Goal: Task Accomplishment & Management: Manage account settings

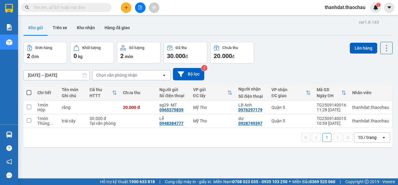
drag, startPoint x: 27, startPoint y: 92, endPoint x: 199, endPoint y: 98, distance: 172.6
click at [27, 92] on span at bounding box center [28, 92] width 5 height 5
click at [29, 90] on input "checkbox" at bounding box center [29, 90] width 0 height 0
checkbox input "true"
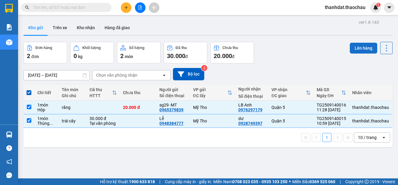
click at [352, 48] on button "Lên hàng" at bounding box center [362, 48] width 27 height 11
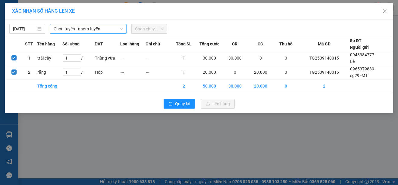
click at [79, 27] on span "Chọn tuyến - nhóm tuyến" at bounding box center [88, 28] width 69 height 9
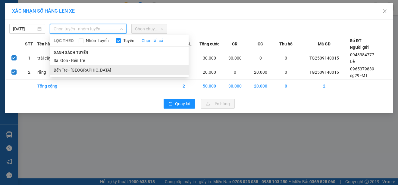
click at [81, 67] on li "Bến Tre - Sài Gòn" at bounding box center [119, 70] width 138 height 10
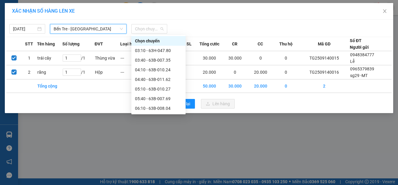
drag, startPoint x: 146, startPoint y: 30, endPoint x: 149, endPoint y: 54, distance: 24.3
click at [146, 31] on span "Chọn chuyến" at bounding box center [149, 28] width 29 height 9
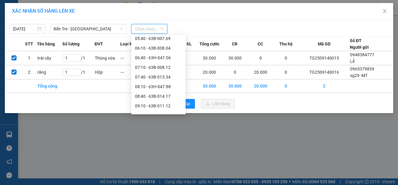
scroll to position [120, 0]
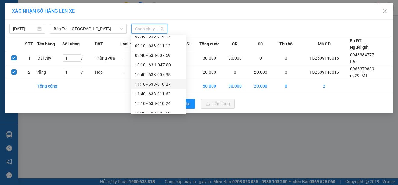
click at [159, 84] on div "11:10 - 63B-010.27" at bounding box center [158, 84] width 47 height 7
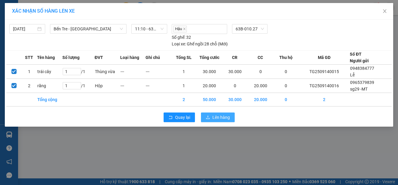
click at [218, 116] on span "Lên hàng" at bounding box center [220, 117] width 17 height 7
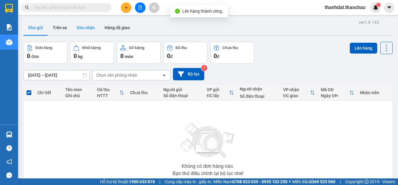
click at [91, 28] on button "Kho nhận" at bounding box center [86, 27] width 28 height 14
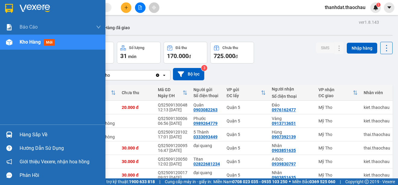
click at [29, 134] on div "Hàng sắp về" at bounding box center [60, 134] width 81 height 9
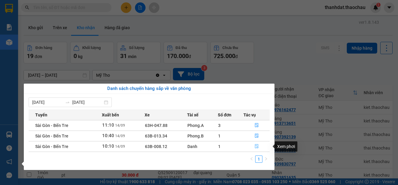
click at [255, 146] on icon "file-done" at bounding box center [256, 146] width 4 height 4
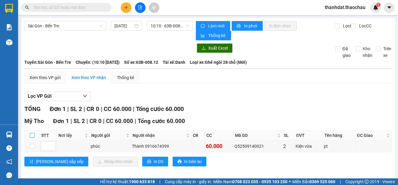
click at [33, 135] on input "checkbox" at bounding box center [32, 135] width 5 height 5
checkbox input "true"
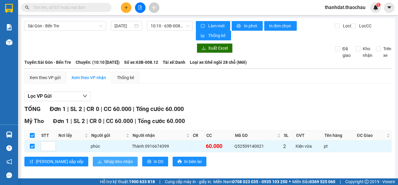
click at [104, 161] on span "Nhập kho nhận" at bounding box center [118, 161] width 29 height 7
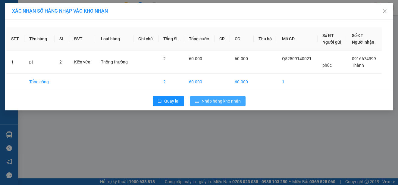
click at [233, 100] on span "Nhập hàng kho nhận" at bounding box center [220, 101] width 39 height 7
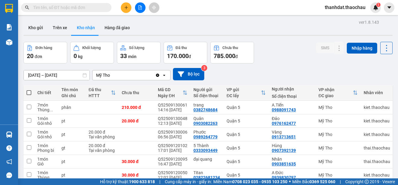
scroll to position [95, 0]
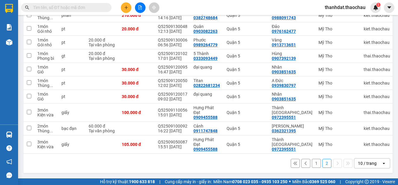
click at [313, 162] on button "1" at bounding box center [316, 163] width 9 height 9
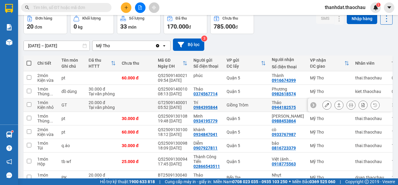
scroll to position [0, 0]
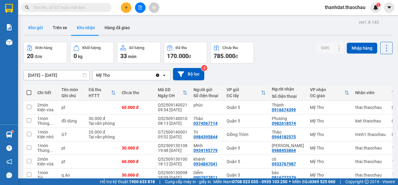
click at [36, 28] on button "Kho gửi" at bounding box center [35, 27] width 24 height 14
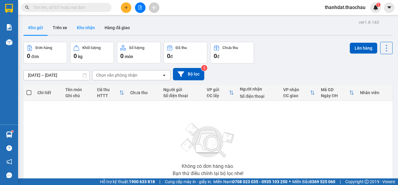
click at [90, 26] on button "Kho nhận" at bounding box center [86, 27] width 28 height 14
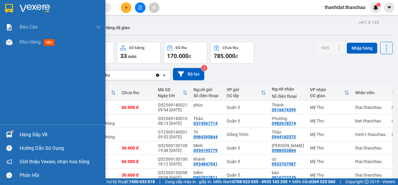
click at [24, 133] on div "Hàng sắp về" at bounding box center [60, 134] width 81 height 9
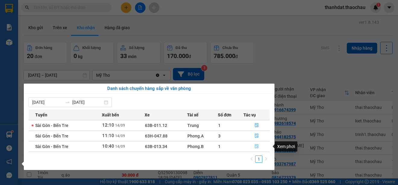
click at [257, 147] on icon "file-done" at bounding box center [256, 146] width 4 height 4
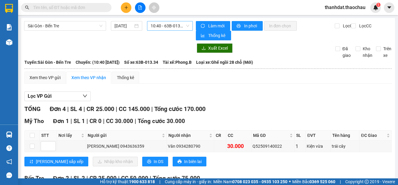
click at [166, 26] on span "10:40 - 63B-013.34" at bounding box center [169, 25] width 39 height 9
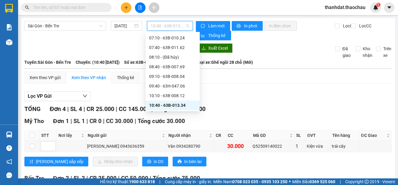
scroll to position [88, 0]
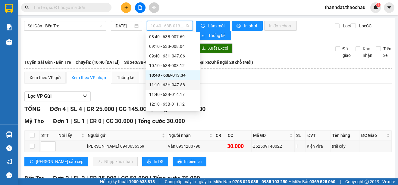
click at [179, 83] on div "11:10 - 63H-047.88" at bounding box center [172, 85] width 47 height 7
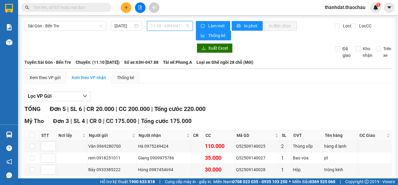
click at [168, 27] on span "11:10 - 63H-047.88" at bounding box center [169, 25] width 39 height 9
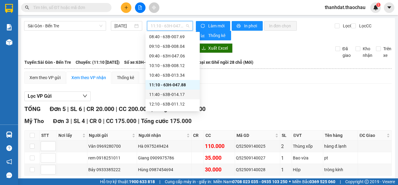
click at [181, 95] on div "11:40 - 63B-014.17" at bounding box center [172, 94] width 47 height 7
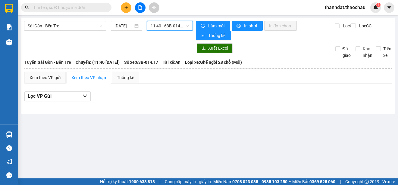
click at [168, 26] on span "11:40 - 63B-014.17" at bounding box center [169, 25] width 39 height 9
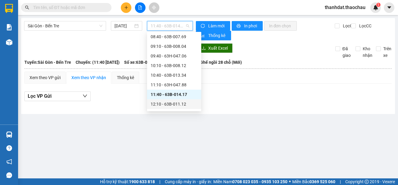
click at [178, 102] on div "12:10 - 63B-011.12" at bounding box center [173, 104] width 47 height 7
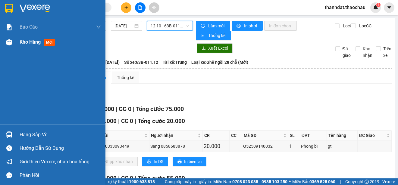
click at [33, 42] on span "Kho hàng" at bounding box center [30, 42] width 21 height 6
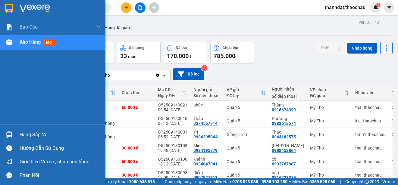
click at [21, 133] on div "Hàng sắp về" at bounding box center [60, 134] width 81 height 9
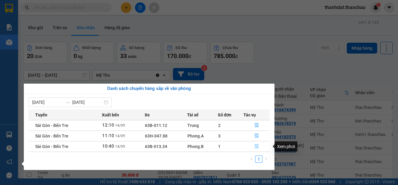
click at [255, 146] on icon "file-done" at bounding box center [256, 146] width 4 height 4
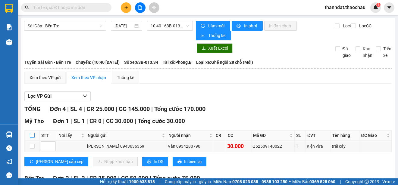
click at [33, 135] on input "checkbox" at bounding box center [32, 135] width 5 height 5
checkbox input "true"
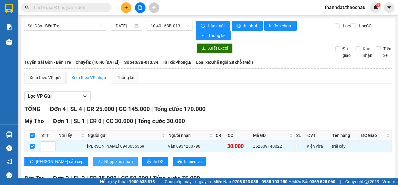
click at [104, 164] on span "Nhập kho nhận" at bounding box center [118, 161] width 29 height 7
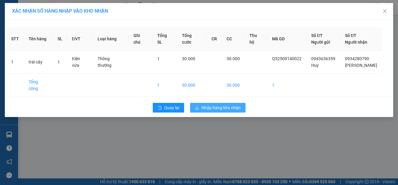
click at [228, 104] on span "Nhập hàng kho nhận" at bounding box center [220, 107] width 39 height 7
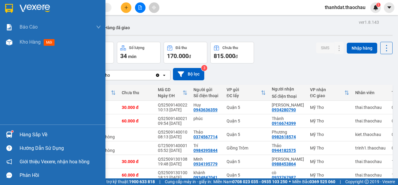
click at [25, 133] on div "Hàng sắp về" at bounding box center [60, 134] width 81 height 9
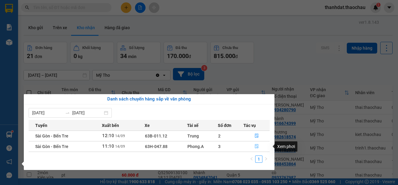
click at [255, 147] on icon "file-done" at bounding box center [256, 146] width 4 height 4
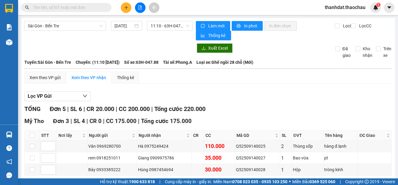
scroll to position [90, 0]
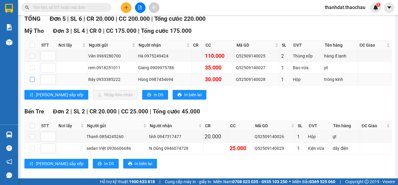
click at [32, 80] on input "checkbox" at bounding box center [32, 79] width 5 height 5
checkbox input "true"
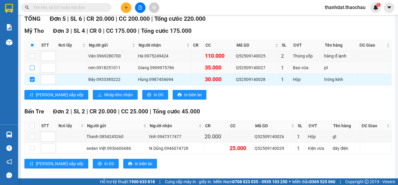
click at [32, 67] on input "checkbox" at bounding box center [32, 67] width 5 height 5
checkbox input "true"
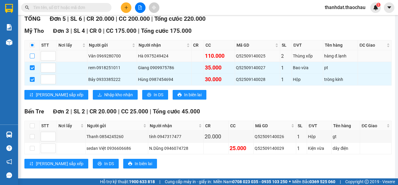
click at [33, 56] on input "checkbox" at bounding box center [32, 56] width 5 height 5
checkbox input "true"
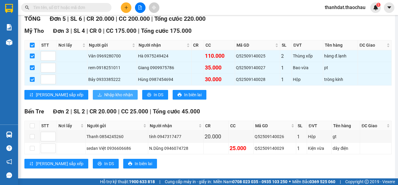
click at [104, 93] on span "Nhập kho nhận" at bounding box center [118, 94] width 29 height 7
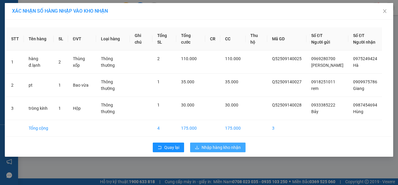
click at [218, 147] on span "Nhập hàng kho nhận" at bounding box center [220, 147] width 39 height 7
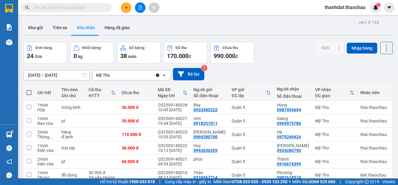
click at [70, 9] on input "text" at bounding box center [68, 7] width 71 height 7
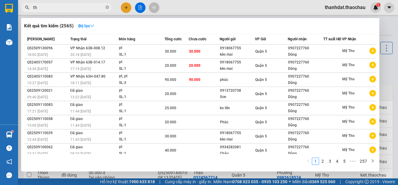
paste input "ê"
paste input "ế"
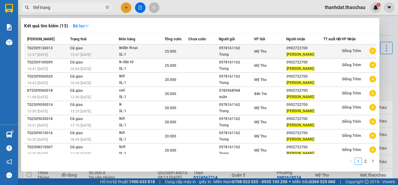
type input "thế trang"
click at [278, 51] on td "Mỹ Tho" at bounding box center [270, 52] width 32 height 14
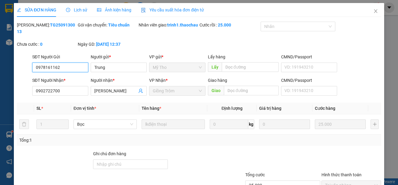
type input "0978161162"
type input "0902722700"
type input "25.000"
drag, startPoint x: 73, startPoint y: 98, endPoint x: 34, endPoint y: 97, distance: 38.5
click at [34, 96] on input "0902722700" at bounding box center [60, 91] width 56 height 10
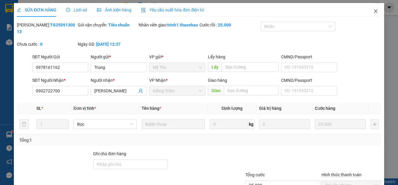
click at [373, 10] on icon "close" at bounding box center [375, 11] width 5 height 5
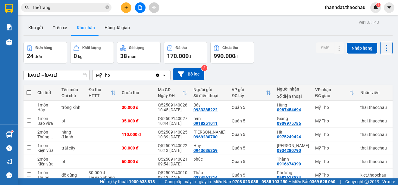
click at [126, 8] on icon "plus" at bounding box center [126, 7] width 0 height 3
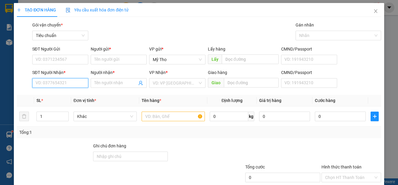
paste input "0902722700"
type input "0902722700"
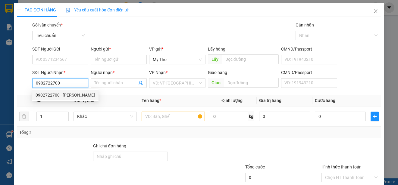
click at [67, 95] on div "0902722700 - Thế Trang" at bounding box center [65, 95] width 59 height 7
type input "Thế Trang"
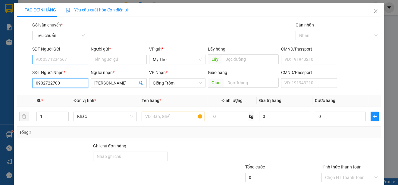
type input "0902722700"
click at [57, 58] on input "SĐT Người Gửi" at bounding box center [60, 60] width 56 height 10
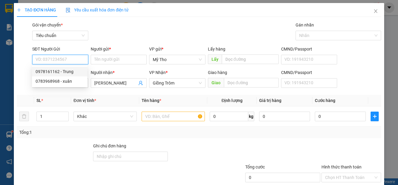
click at [61, 71] on div "0978161162 - Trung" at bounding box center [60, 71] width 48 height 7
type input "0978161162"
type input "Trung"
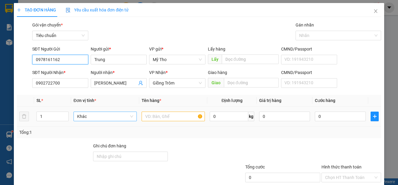
click at [107, 119] on span "Khác" at bounding box center [105, 116] width 56 height 9
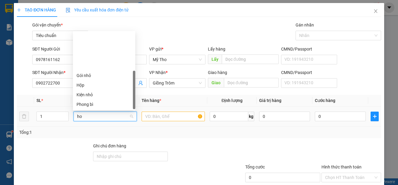
type input "hop"
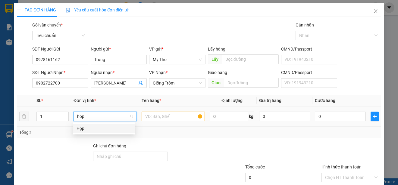
click at [76, 126] on div "Hộp" at bounding box center [104, 129] width 62 height 10
click at [146, 116] on input "text" at bounding box center [172, 117] width 63 height 10
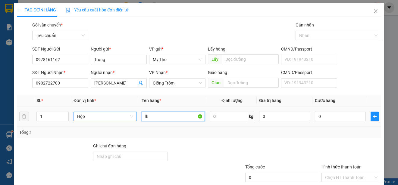
paste input "đ"
type input "lkđt"
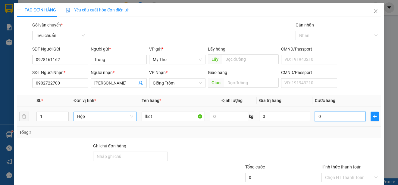
click at [332, 119] on input "0" at bounding box center [340, 117] width 51 height 10
type input "2"
type input "25"
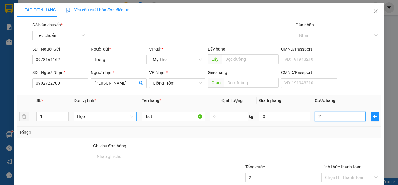
type input "25"
type input "250"
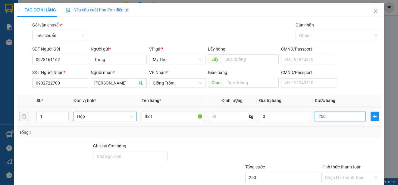
type input "2.500"
type input "25.000"
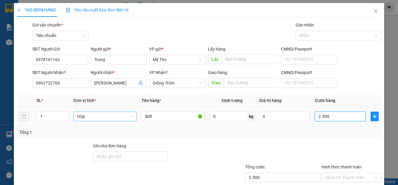
type input "25.000"
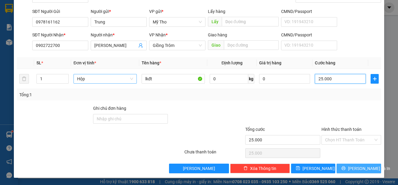
type input "25.000"
click at [358, 167] on span "Lưu và In" at bounding box center [369, 168] width 42 height 7
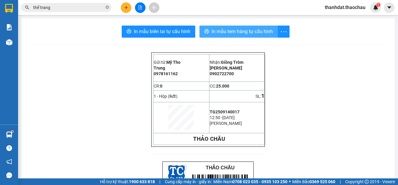
click at [224, 30] on span "In mẫu tem hàng tự cấu hình" at bounding box center [241, 32] width 61 height 8
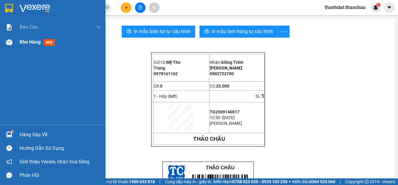
click at [31, 42] on span "Kho hàng" at bounding box center [30, 42] width 21 height 6
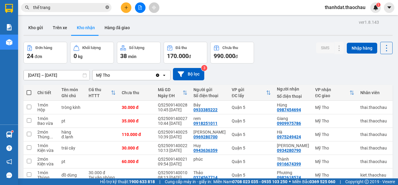
click at [109, 7] on icon "close-circle" at bounding box center [107, 7] width 4 height 4
click at [40, 27] on button "Kho gửi" at bounding box center [35, 27] width 24 height 14
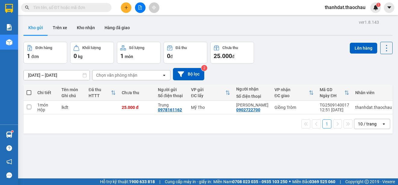
click at [292, 54] on div "Đơn hàng 1 đơn Khối lượng 0 kg Số lượng 1 món Đã thu 0 đ Chưa thu 25.000 đ Lên …" at bounding box center [207, 53] width 369 height 22
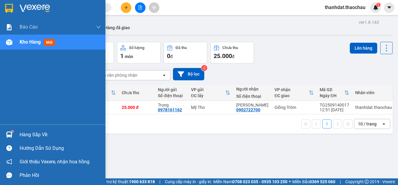
click at [28, 135] on div "Hàng sắp về" at bounding box center [60, 134] width 81 height 9
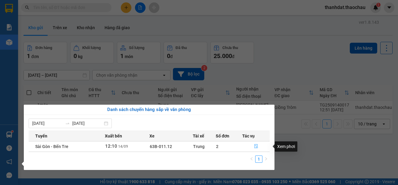
click at [256, 145] on icon "file-done" at bounding box center [256, 146] width 4 height 4
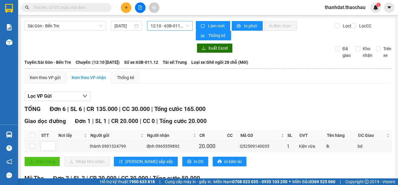
click at [161, 26] on span "12:10 - 63B-011.12" at bounding box center [169, 25] width 39 height 9
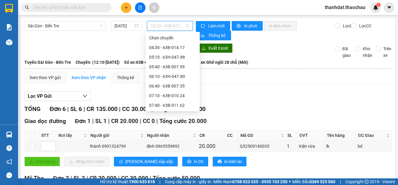
scroll to position [87, 0]
click at [180, 94] on div "11:40 - 63B-014.17" at bounding box center [172, 95] width 47 height 7
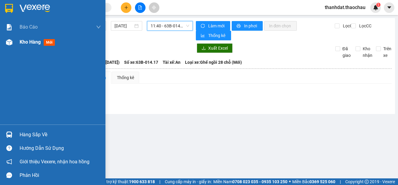
click at [28, 41] on span "Kho hàng" at bounding box center [30, 42] width 21 height 6
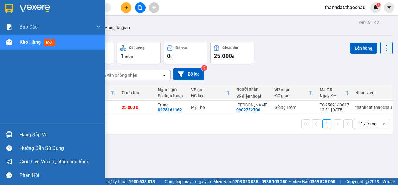
click at [38, 133] on div "Hàng sắp về" at bounding box center [60, 134] width 81 height 9
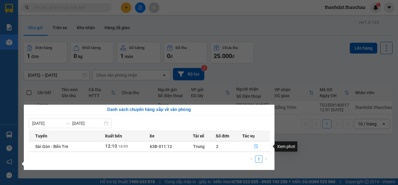
click at [254, 145] on icon "file-done" at bounding box center [256, 146] width 4 height 4
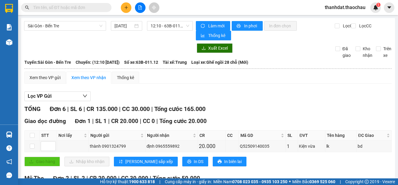
scroll to position [60, 0]
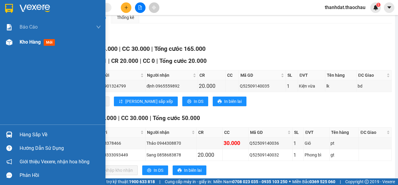
click at [25, 41] on span "Kho hàng" at bounding box center [30, 42] width 21 height 6
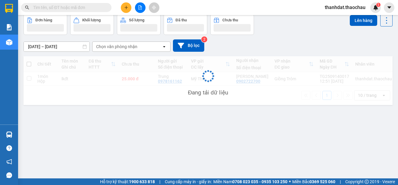
scroll to position [28, 0]
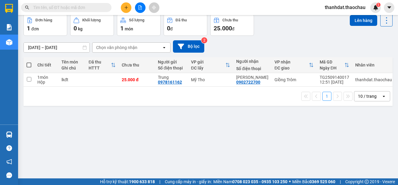
click at [30, 62] on label at bounding box center [28, 65] width 5 height 6
click at [29, 62] on input "checkbox" at bounding box center [29, 62] width 0 height 0
checkbox input "true"
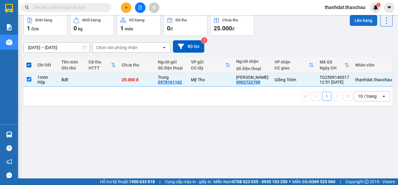
click at [365, 22] on button "Lên hàng" at bounding box center [362, 20] width 27 height 11
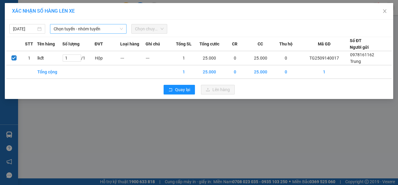
click at [93, 30] on span "Chọn tuyến - nhóm tuyến" at bounding box center [88, 28] width 69 height 9
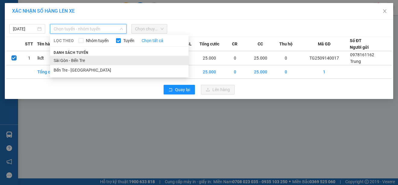
click at [85, 58] on li "Sài Gòn - Bến Tre" at bounding box center [119, 61] width 138 height 10
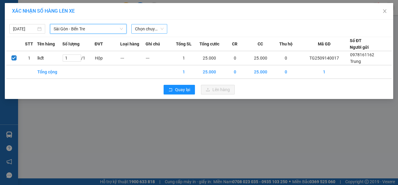
click at [162, 30] on span "Chọn chuyến" at bounding box center [149, 28] width 29 height 9
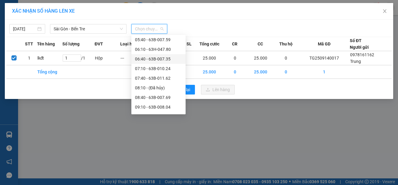
scroll to position [120, 0]
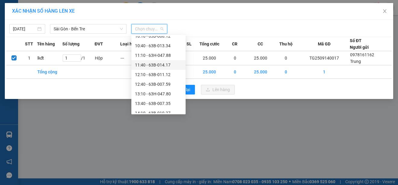
click at [169, 65] on div "11:40 - 63B-014.17" at bounding box center [158, 65] width 47 height 7
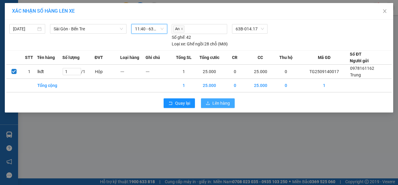
click at [222, 104] on span "Lên hàng" at bounding box center [220, 103] width 17 height 7
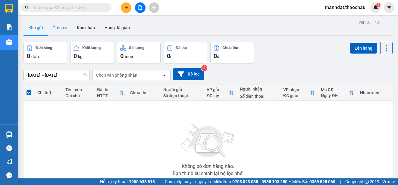
click at [60, 25] on button "Trên xe" at bounding box center [60, 27] width 24 height 14
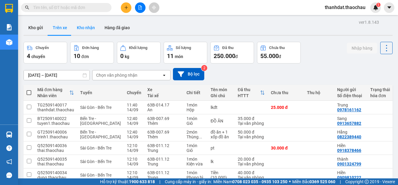
click at [88, 30] on button "Kho nhận" at bounding box center [86, 27] width 28 height 14
type input "[DATE] – [DATE]"
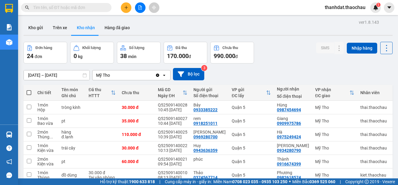
click at [271, 67] on div "01/08/2025 – 14/09/2025 Press the down arrow key to interact with the calendar …" at bounding box center [207, 74] width 369 height 21
click at [67, 8] on input "text" at bounding box center [68, 7] width 71 height 7
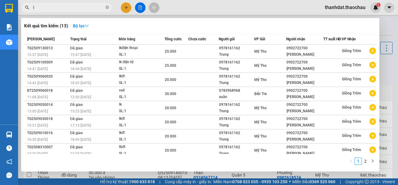
paste input "ò"
paste input "àu"
paste input "ủ"
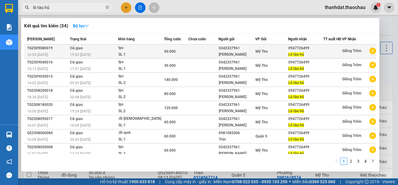
type input "lò tàu hủ"
click at [262, 54] on span "Mỹ Tho" at bounding box center [261, 51] width 12 height 4
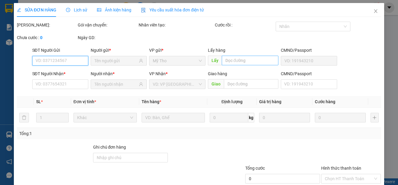
type input "0342337961"
type input "0947726499"
type input "60.000"
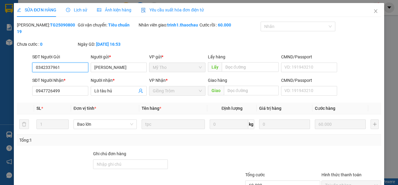
drag, startPoint x: 86, startPoint y: 73, endPoint x: 25, endPoint y: 75, distance: 61.1
click at [25, 75] on div "SĐT Người Gửi 0342337961 0342337961 Người gửi * Hồng Châu VP gửi * Mỹ Tho Lấy h…" at bounding box center [198, 64] width 365 height 21
click at [373, 12] on icon "close" at bounding box center [375, 11] width 5 height 5
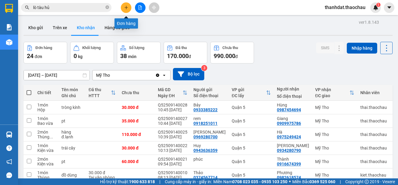
click at [126, 8] on icon "plus" at bounding box center [126, 7] width 4 height 4
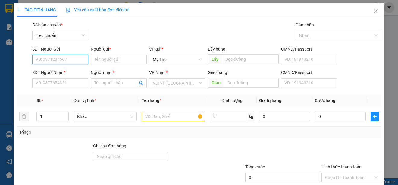
paste input "0342337961"
type input "0342337961"
click at [67, 69] on div "0342337961 - Hồng Châu" at bounding box center [70, 71] width 68 height 7
type input "[PERSON_NAME]"
type input "0342337961"
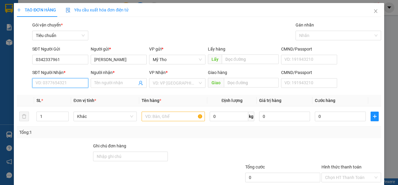
click at [67, 82] on input "SĐT Người Nhận *" at bounding box center [60, 83] width 56 height 10
click at [69, 96] on div "0947726499 - Lò tàu hủ" at bounding box center [60, 95] width 48 height 7
type input "0947726499"
type input "Lò tàu hủ"
click at [85, 118] on span "Khác" at bounding box center [105, 116] width 56 height 9
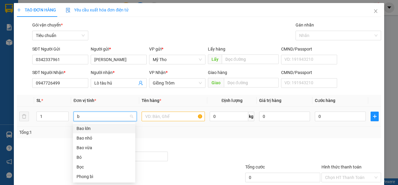
type input "ba"
click at [93, 126] on div "Bao lớn" at bounding box center [103, 128] width 55 height 7
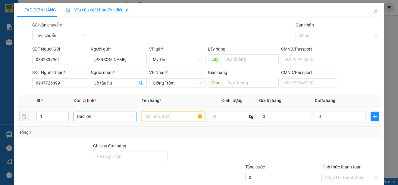
click at [161, 116] on input "text" at bounding box center [172, 117] width 63 height 10
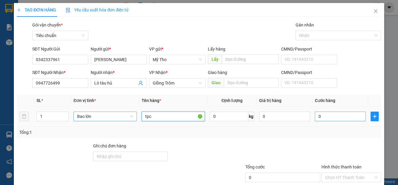
type input "tpc"
click at [350, 117] on input "0" at bounding box center [340, 117] width 51 height 10
type input "6"
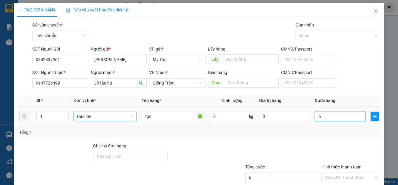
type input "60"
type input "600"
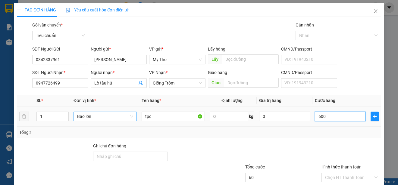
type input "600"
type input "6.000"
type input "60.000"
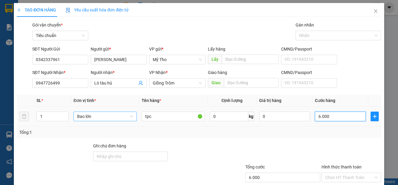
type input "60.000"
click at [372, 119] on button "button" at bounding box center [374, 117] width 8 height 10
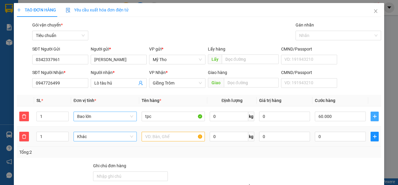
click at [77, 136] on span "Khác" at bounding box center [105, 136] width 56 height 9
type input "boc"
drag, startPoint x: 79, startPoint y: 147, endPoint x: 138, endPoint y: 144, distance: 58.1
click at [90, 148] on div "Bọc" at bounding box center [103, 148] width 55 height 7
click at [155, 136] on input "text" at bounding box center [172, 137] width 63 height 10
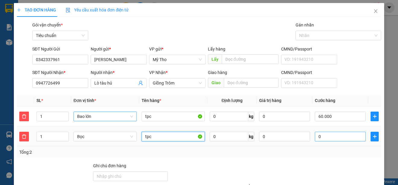
type input "tpc"
click at [320, 135] on input "0" at bounding box center [340, 137] width 51 height 10
type input "60.002"
type input "20"
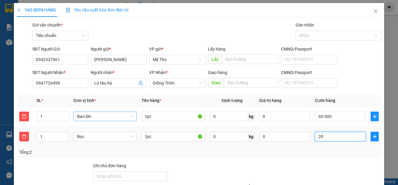
type input "60.020"
type input "60.200"
type input "200"
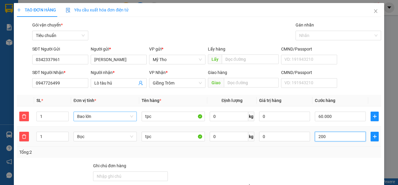
type input "62.000"
type input "20.000"
type input "80.000"
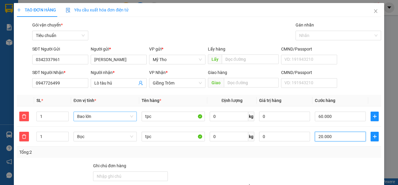
scroll to position [57, 0]
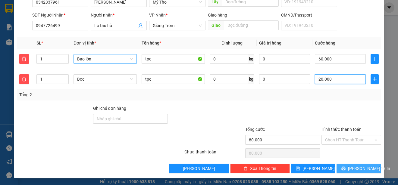
type input "20.000"
click at [362, 169] on span "Lưu và In" at bounding box center [369, 168] width 42 height 7
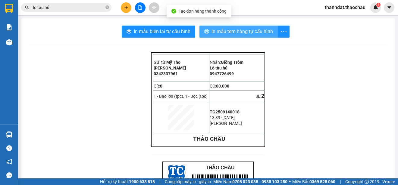
click at [229, 31] on span "In mẫu tem hàng tự cấu hình" at bounding box center [241, 32] width 61 height 8
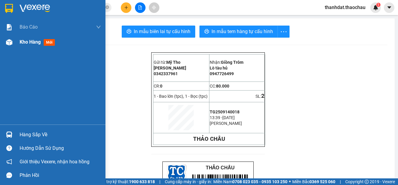
click at [22, 42] on span "Kho hàng" at bounding box center [30, 42] width 21 height 6
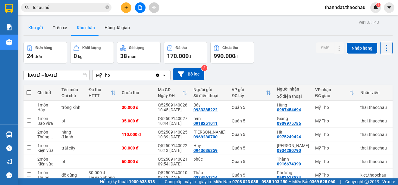
click at [32, 28] on button "Kho gửi" at bounding box center [35, 27] width 24 height 14
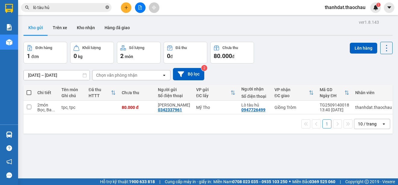
click at [107, 8] on icon "close-circle" at bounding box center [107, 7] width 4 height 4
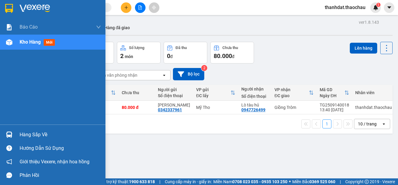
click at [35, 134] on div "Hàng sắp về" at bounding box center [60, 134] width 81 height 9
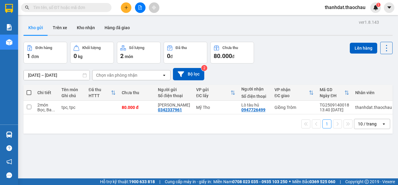
click at [272, 62] on section "Kết quả tìm kiếm ( 34 ) Bộ lọc Mã ĐH Trạng thái Món hàng Tổng cước Chưa cước Ng…" at bounding box center [199, 92] width 398 height 185
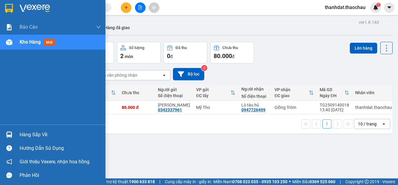
click at [22, 134] on div "Hàng sắp về" at bounding box center [60, 134] width 81 height 9
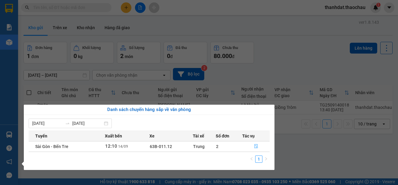
click at [255, 147] on icon "file-done" at bounding box center [256, 146] width 4 height 4
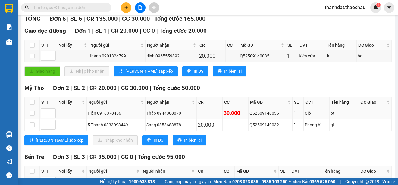
scroll to position [120, 0]
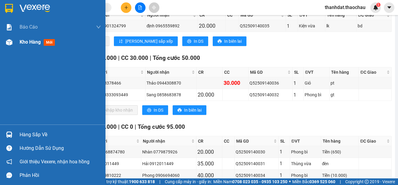
click at [26, 41] on span "Kho hàng" at bounding box center [30, 42] width 21 height 6
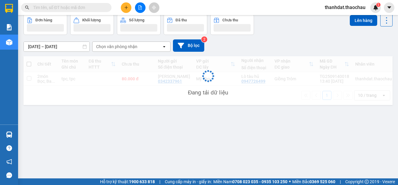
scroll to position [28, 0]
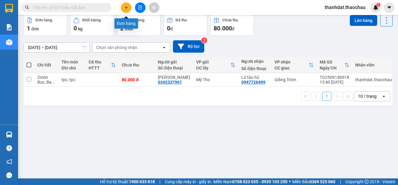
click at [124, 9] on icon "plus" at bounding box center [126, 7] width 4 height 4
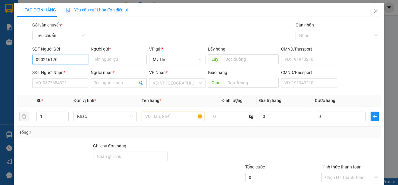
type input "0902161708"
click at [73, 70] on div "0902161708 - Huỳnh" at bounding box center [65, 71] width 59 height 7
type input "Huỳnh"
type input "0902161708"
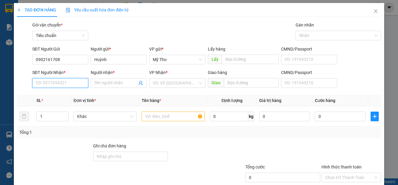
click at [73, 85] on input "SĐT Người Nhận *" at bounding box center [60, 83] width 56 height 10
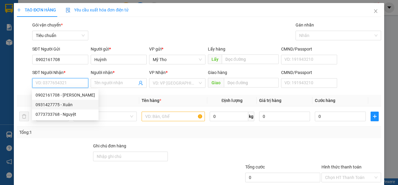
click at [67, 103] on div "0931427775 - Xuân" at bounding box center [65, 104] width 59 height 7
type input "0931427775"
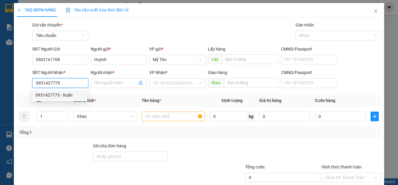
type input "Xuân"
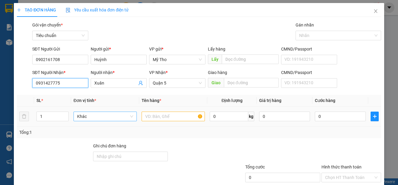
click at [95, 119] on span "Khác" at bounding box center [105, 116] width 56 height 9
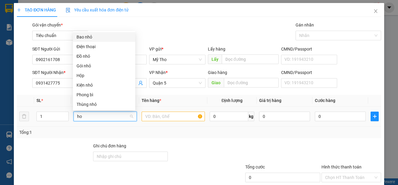
type input "hop"
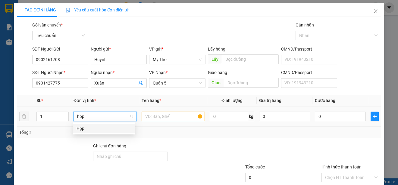
drag, startPoint x: 79, startPoint y: 129, endPoint x: 146, endPoint y: 114, distance: 68.1
click at [89, 128] on div "Hộp" at bounding box center [103, 128] width 55 height 7
click at [148, 110] on td at bounding box center [173, 117] width 68 height 20
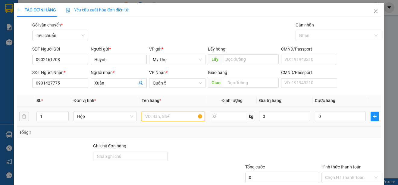
click at [147, 116] on input "text" at bounding box center [172, 117] width 63 height 10
paste input "ánh"
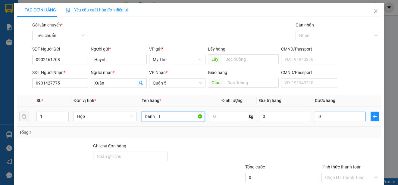
type input "bánh TT"
click at [321, 114] on input "0" at bounding box center [340, 117] width 51 height 10
type input "3"
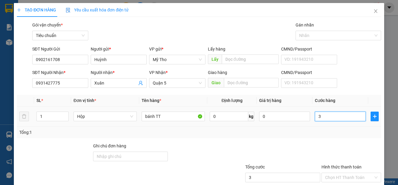
type input "30"
type input "3.000"
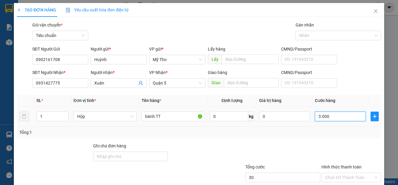
type input "3.000"
type input "30.000"
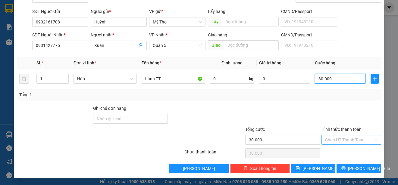
type input "30.000"
click at [337, 139] on input "Hình thức thanh toán" at bounding box center [349, 139] width 48 height 9
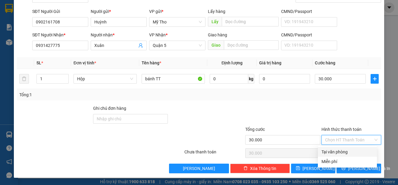
click at [343, 151] on div "Tại văn phòng" at bounding box center [347, 152] width 52 height 7
type input "0"
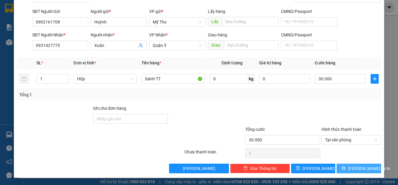
click at [352, 168] on span "Lưu và In" at bounding box center [369, 168] width 42 height 7
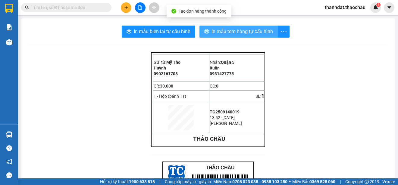
click at [222, 31] on span "In mẫu tem hàng tự cấu hình" at bounding box center [241, 32] width 61 height 8
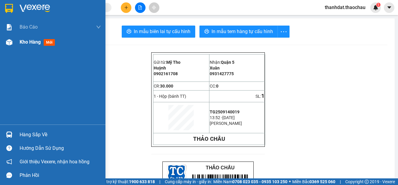
click at [26, 42] on span "Kho hàng" at bounding box center [30, 42] width 21 height 6
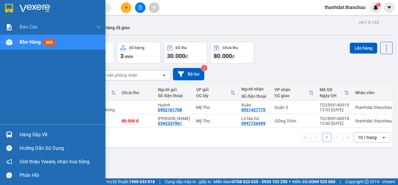
click at [30, 135] on div "Hàng sắp về" at bounding box center [60, 134] width 81 height 9
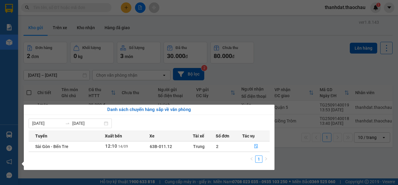
click at [286, 63] on section "Kết quả tìm kiếm ( 34 ) Bộ lọc Mã ĐH Trạng thái Món hàng Tổng cước Chưa cước Ng…" at bounding box center [199, 92] width 398 height 185
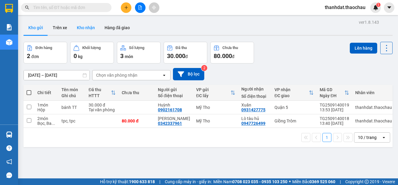
click at [86, 27] on button "Kho nhận" at bounding box center [86, 27] width 28 height 14
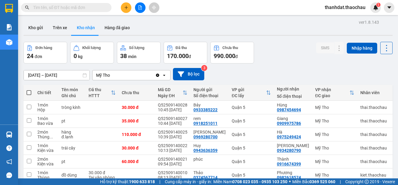
scroll to position [85, 0]
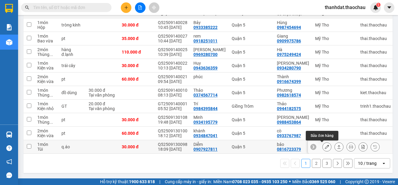
click at [324, 145] on icon at bounding box center [326, 147] width 4 height 4
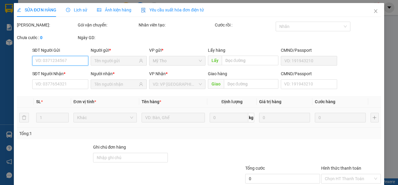
type input "0907927811"
type input "Diễm"
type input "0816723379"
type input "bảo"
type input "30.000"
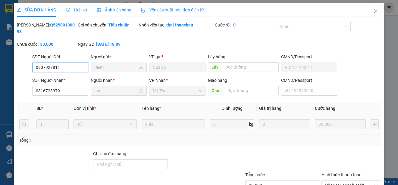
scroll to position [45, 0]
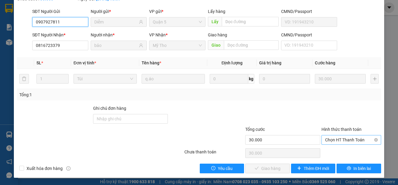
click at [334, 139] on span "Chọn HT Thanh Toán" at bounding box center [351, 139] width 52 height 9
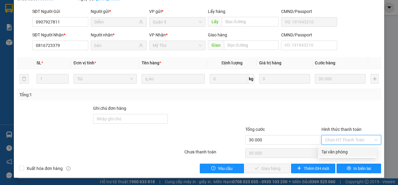
click at [338, 152] on div "Tại văn phòng" at bounding box center [347, 152] width 52 height 7
type input "0"
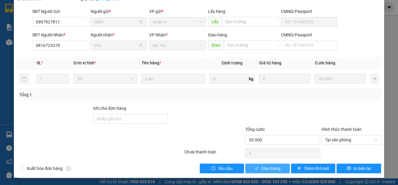
click at [266, 169] on span "Giao hàng" at bounding box center [270, 168] width 19 height 7
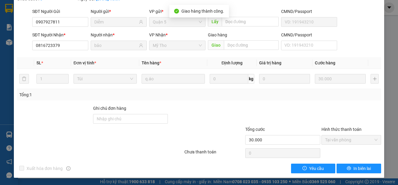
scroll to position [0, 0]
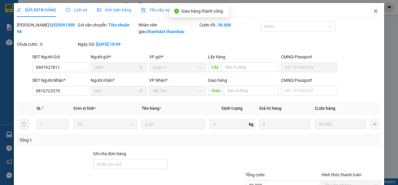
click at [374, 11] on icon "close" at bounding box center [375, 11] width 3 height 4
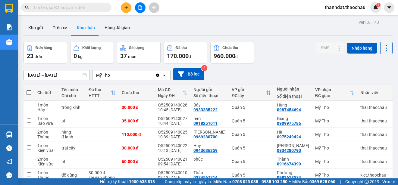
scroll to position [90, 0]
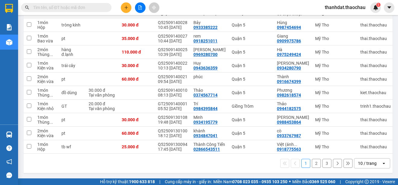
click at [312, 163] on button "2" at bounding box center [316, 163] width 9 height 9
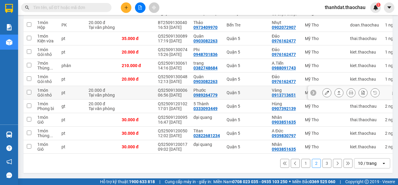
scroll to position [85, 0]
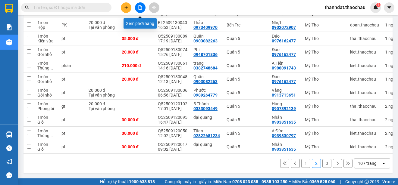
click at [140, 9] on icon "file-add" at bounding box center [140, 7] width 4 height 4
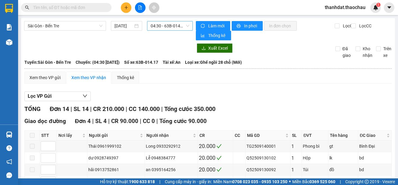
click at [167, 26] on span "04:30 - 63B-014.17" at bounding box center [169, 25] width 39 height 9
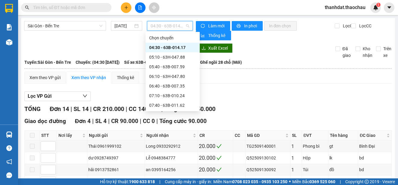
scroll to position [120, 0]
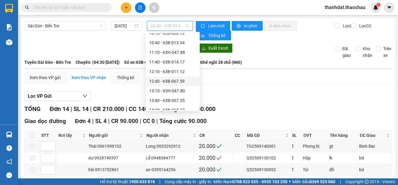
click at [178, 78] on div "12:40 - 63B-007.59" at bounding box center [172, 81] width 47 height 7
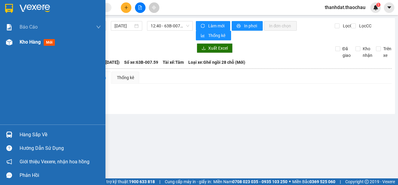
click at [28, 43] on span "Kho hàng" at bounding box center [30, 42] width 21 height 6
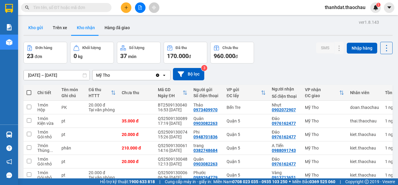
click at [33, 28] on button "Kho gửi" at bounding box center [35, 27] width 24 height 14
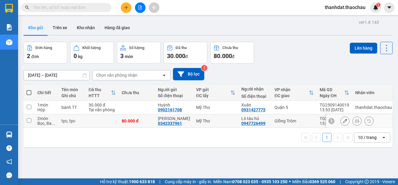
click at [28, 120] on input "checkbox" at bounding box center [29, 120] width 5 height 5
checkbox input "true"
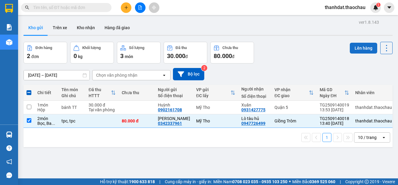
click at [363, 50] on button "Lên hàng" at bounding box center [362, 48] width 27 height 11
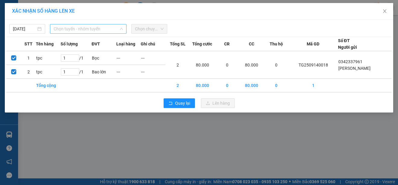
click at [61, 30] on span "Chọn tuyến - nhóm tuyến" at bounding box center [88, 28] width 69 height 9
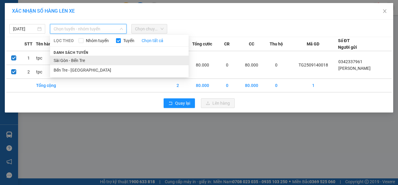
click at [71, 61] on li "Sài Gòn - Bến Tre" at bounding box center [119, 61] width 138 height 10
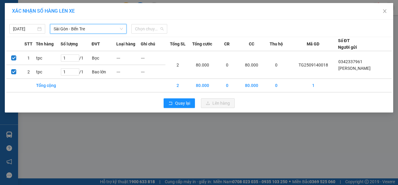
drag, startPoint x: 152, startPoint y: 29, endPoint x: 164, endPoint y: 68, distance: 40.9
click at [152, 31] on span "Chọn chuyến" at bounding box center [149, 28] width 29 height 9
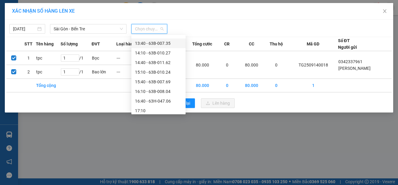
scroll to position [150, 0]
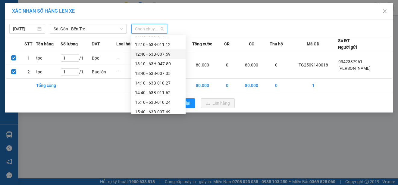
click at [164, 53] on div "12:40 - 63B-007.59" at bounding box center [158, 54] width 47 height 7
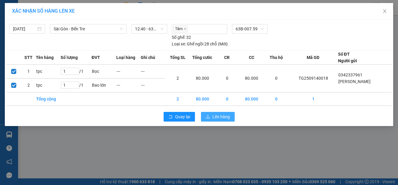
click at [216, 116] on span "Lên hàng" at bounding box center [220, 116] width 17 height 7
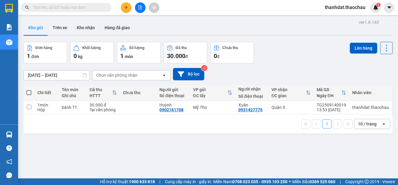
click at [30, 93] on span at bounding box center [28, 92] width 5 height 5
click at [29, 90] on input "checkbox" at bounding box center [29, 90] width 0 height 0
checkbox input "true"
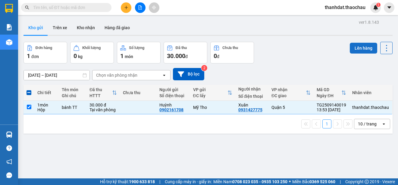
click at [363, 47] on button "Lên hàng" at bounding box center [362, 48] width 27 height 11
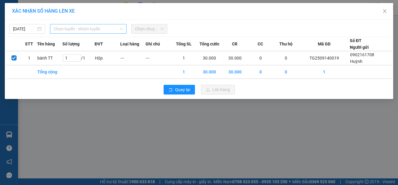
click at [95, 30] on span "Chọn tuyến - nhóm tuyến" at bounding box center [88, 28] width 69 height 9
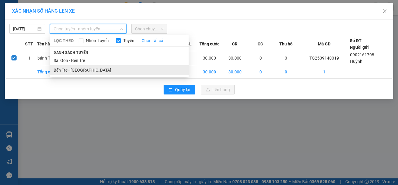
click at [76, 69] on li "Bến Tre - Sài Gòn" at bounding box center [119, 70] width 138 height 10
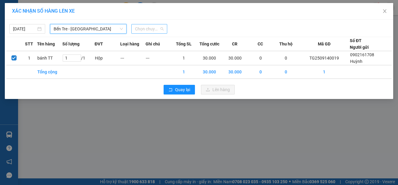
click at [142, 30] on span "Chọn chuyến" at bounding box center [149, 28] width 29 height 9
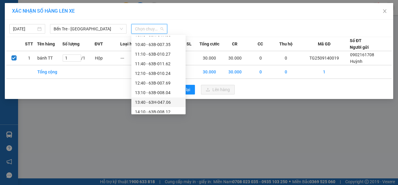
scroll to position [211, 0]
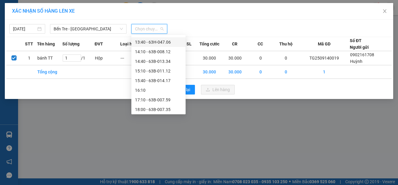
click at [163, 41] on div "13:40 - 63H-047.06" at bounding box center [158, 42] width 47 height 7
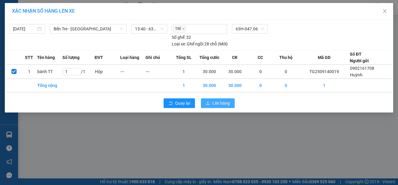
click at [219, 102] on span "Lên hàng" at bounding box center [220, 103] width 17 height 7
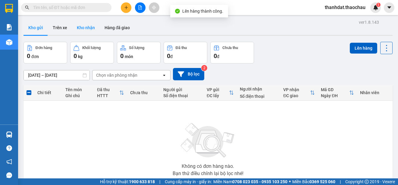
click at [89, 26] on button "Kho nhận" at bounding box center [86, 27] width 28 height 14
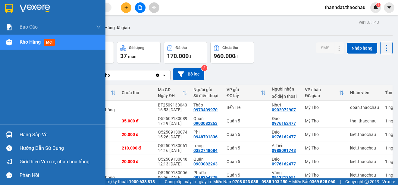
click at [19, 134] on div "Hàng sắp về" at bounding box center [52, 135] width 105 height 14
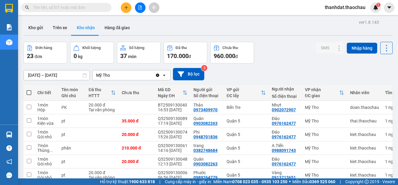
click at [288, 67] on section "Kết quả tìm kiếm ( 34 ) Bộ lọc Mã ĐH Trạng thái Món hàng Tổng cước Chưa cước Ng…" at bounding box center [199, 92] width 398 height 185
click at [38, 25] on button "Kho gửi" at bounding box center [35, 27] width 24 height 14
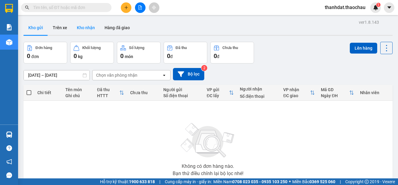
click at [78, 26] on button "Kho nhận" at bounding box center [86, 27] width 28 height 14
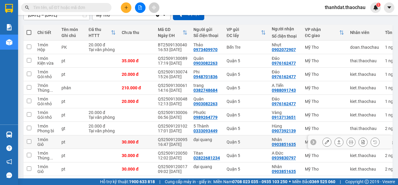
scroll to position [85, 0]
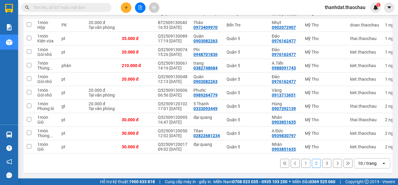
click at [301, 163] on button "1" at bounding box center [305, 163] width 9 height 9
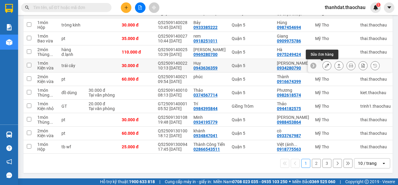
click at [324, 64] on icon at bounding box center [326, 66] width 4 height 4
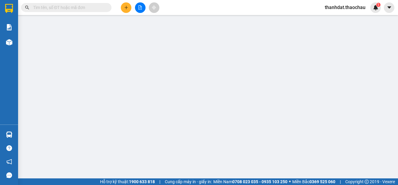
type input "0943636359"
type input "Huy"
type input "0934280790"
type input "Vân"
type input "30.000"
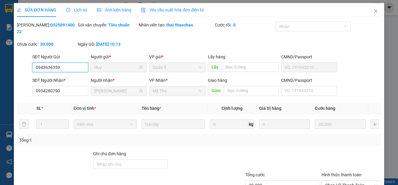
scroll to position [45, 0]
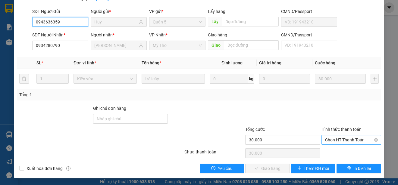
click at [338, 138] on span "Chọn HT Thanh Toán" at bounding box center [351, 139] width 52 height 9
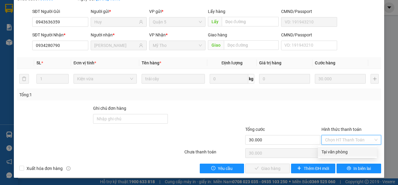
click at [340, 150] on div "Tại văn phòng" at bounding box center [347, 152] width 52 height 7
type input "0"
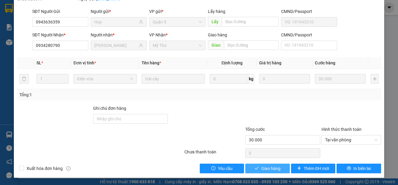
click at [273, 169] on span "Giao hàng" at bounding box center [270, 168] width 19 height 7
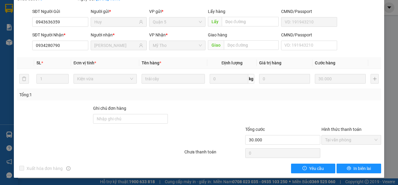
scroll to position [0, 0]
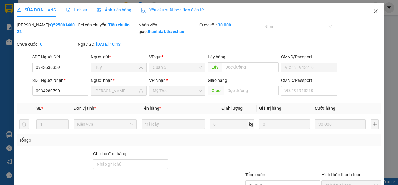
click at [374, 12] on icon "close" at bounding box center [375, 11] width 3 height 4
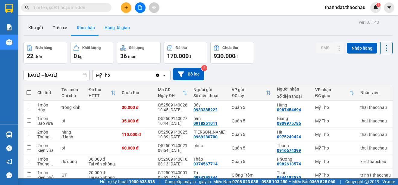
click at [116, 28] on button "Hàng đã giao" at bounding box center [117, 27] width 35 height 14
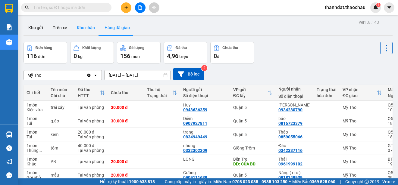
click at [88, 28] on button "Kho nhận" at bounding box center [86, 27] width 28 height 14
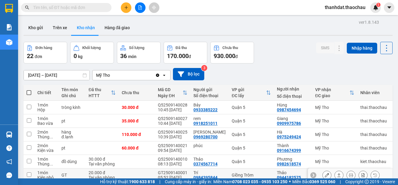
scroll to position [60, 0]
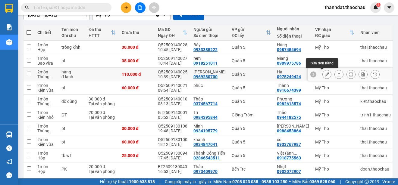
click at [324, 75] on icon at bounding box center [326, 74] width 4 height 4
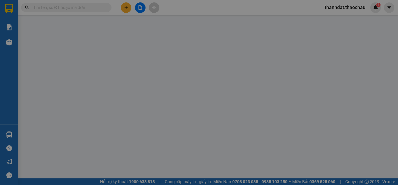
type input "0969280700"
type input "Vân"
type input "0975249424"
type input "Hà"
type input "110.000"
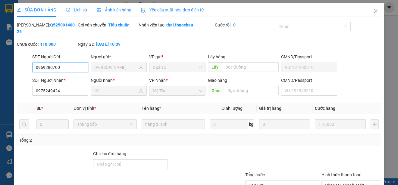
scroll to position [45, 0]
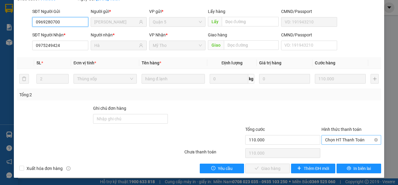
click at [327, 141] on span "Chọn HT Thanh Toán" at bounding box center [351, 139] width 52 height 9
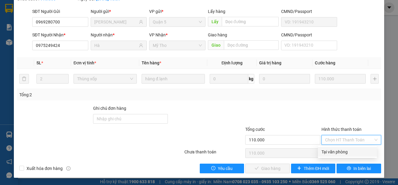
click at [329, 149] on div "Tại văn phòng" at bounding box center [347, 152] width 52 height 7
type input "0"
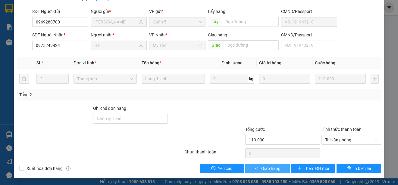
click at [266, 168] on span "Giao hàng" at bounding box center [270, 168] width 19 height 7
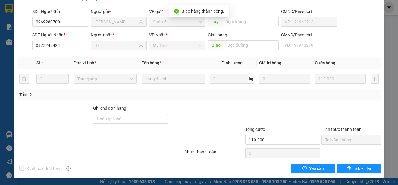
scroll to position [0, 0]
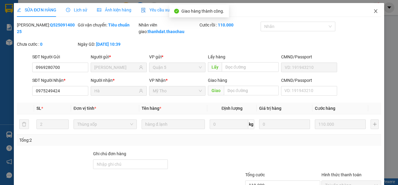
click at [373, 11] on icon "close" at bounding box center [375, 11] width 5 height 5
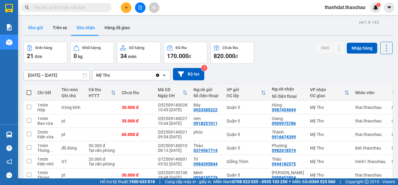
click at [35, 27] on button "Kho gửi" at bounding box center [35, 27] width 24 height 14
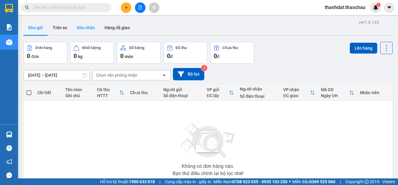
click at [82, 26] on button "Kho nhận" at bounding box center [86, 27] width 28 height 14
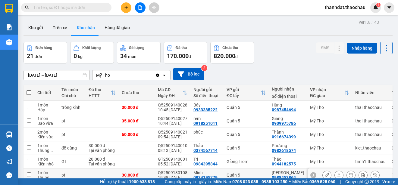
scroll to position [90, 0]
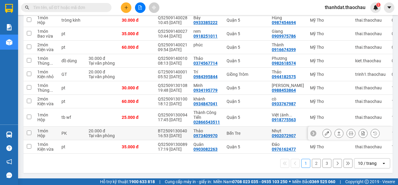
click at [322, 129] on button at bounding box center [326, 133] width 8 height 11
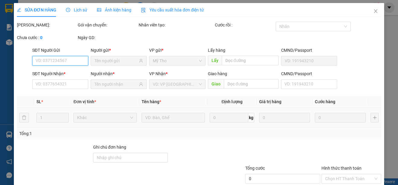
scroll to position [39, 0]
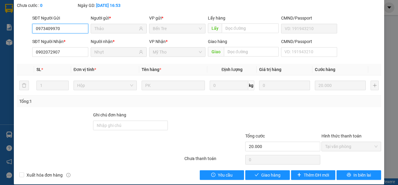
type input "0973409970"
type input "Thảo"
type input "0902072907"
type input "Nhựt"
type input "20.000"
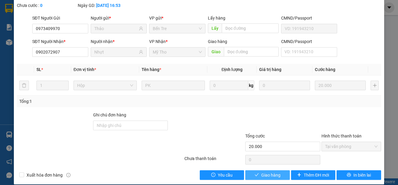
click at [265, 176] on span "Giao hàng" at bounding box center [270, 175] width 19 height 7
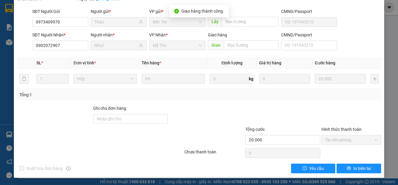
scroll to position [0, 0]
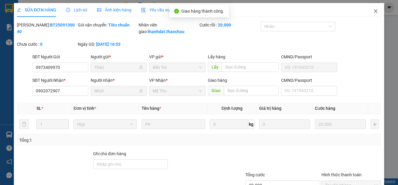
click at [373, 11] on icon "close" at bounding box center [375, 11] width 5 height 5
